Goal: Communication & Community: Ask a question

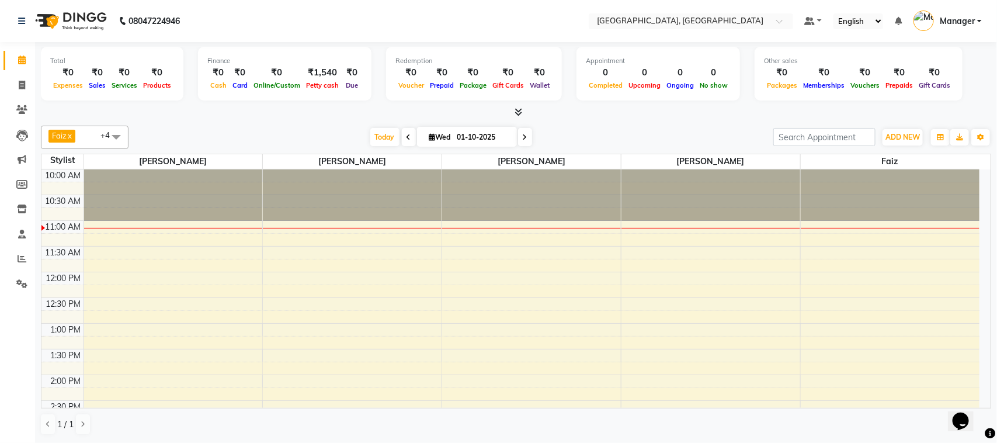
click at [980, 400] on div "Opens Chat This icon Opens the chat window." at bounding box center [966, 400] width 28 height 0
